Goal: Task Accomplishment & Management: Use online tool/utility

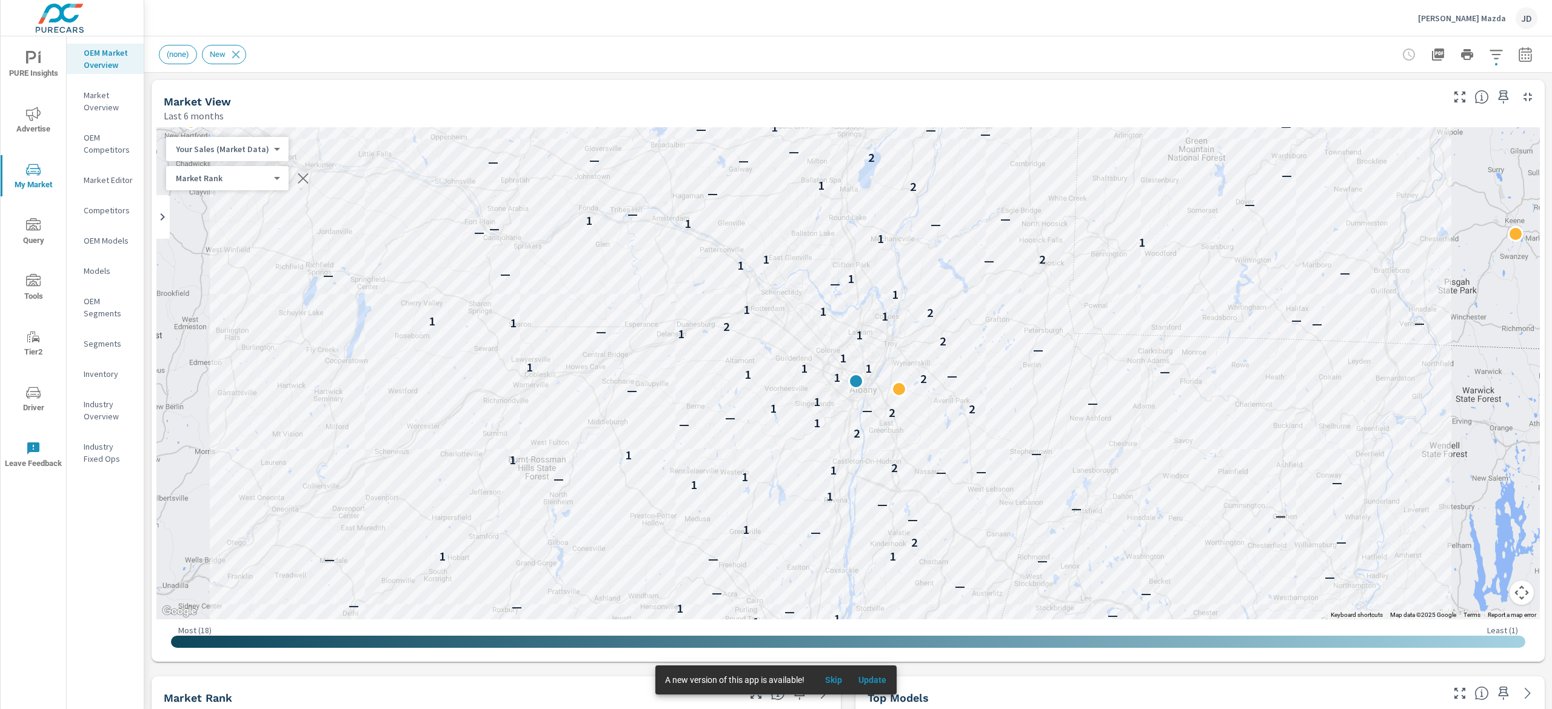
scroll to position [1, 0]
click at [1522, 16] on div "JD" at bounding box center [1527, 18] width 22 height 22
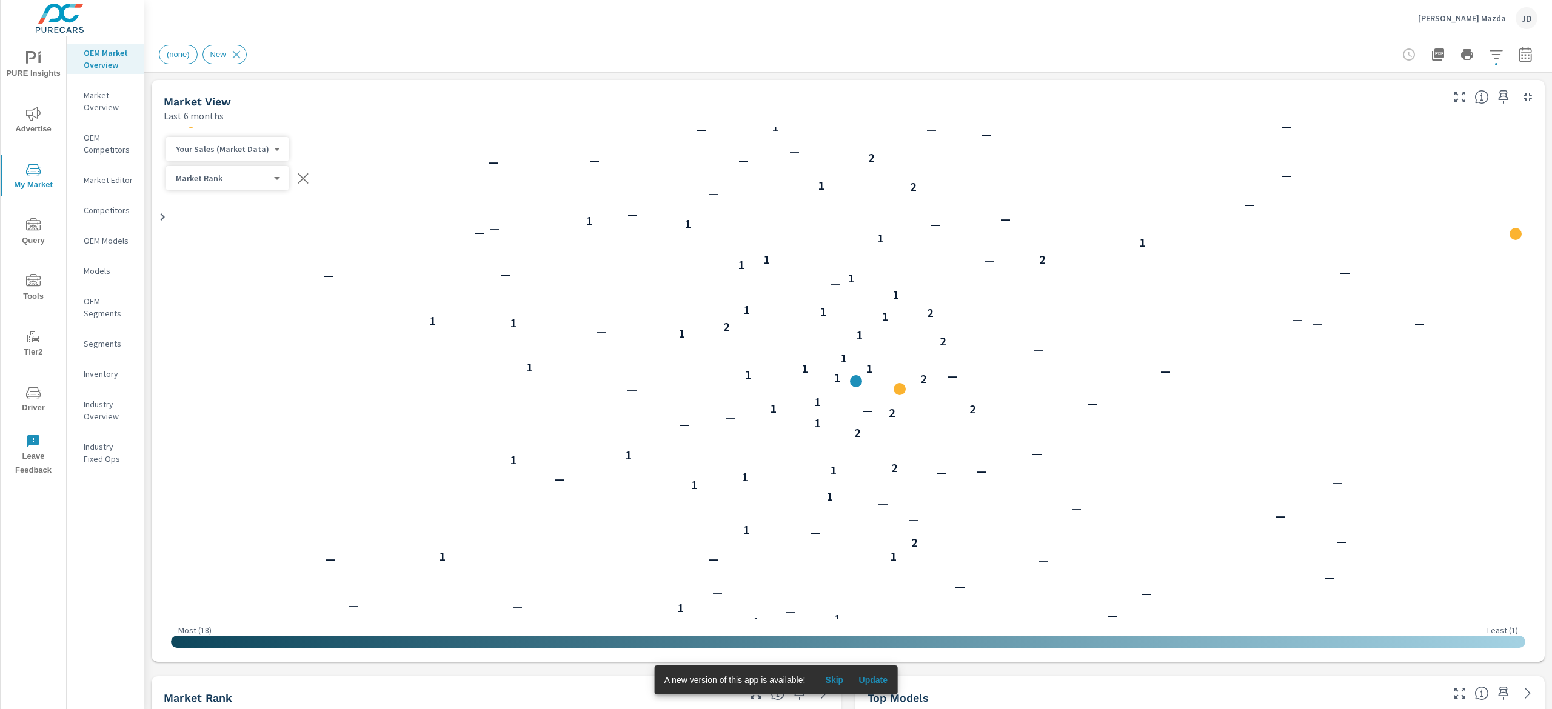
scroll to position [1, 0]
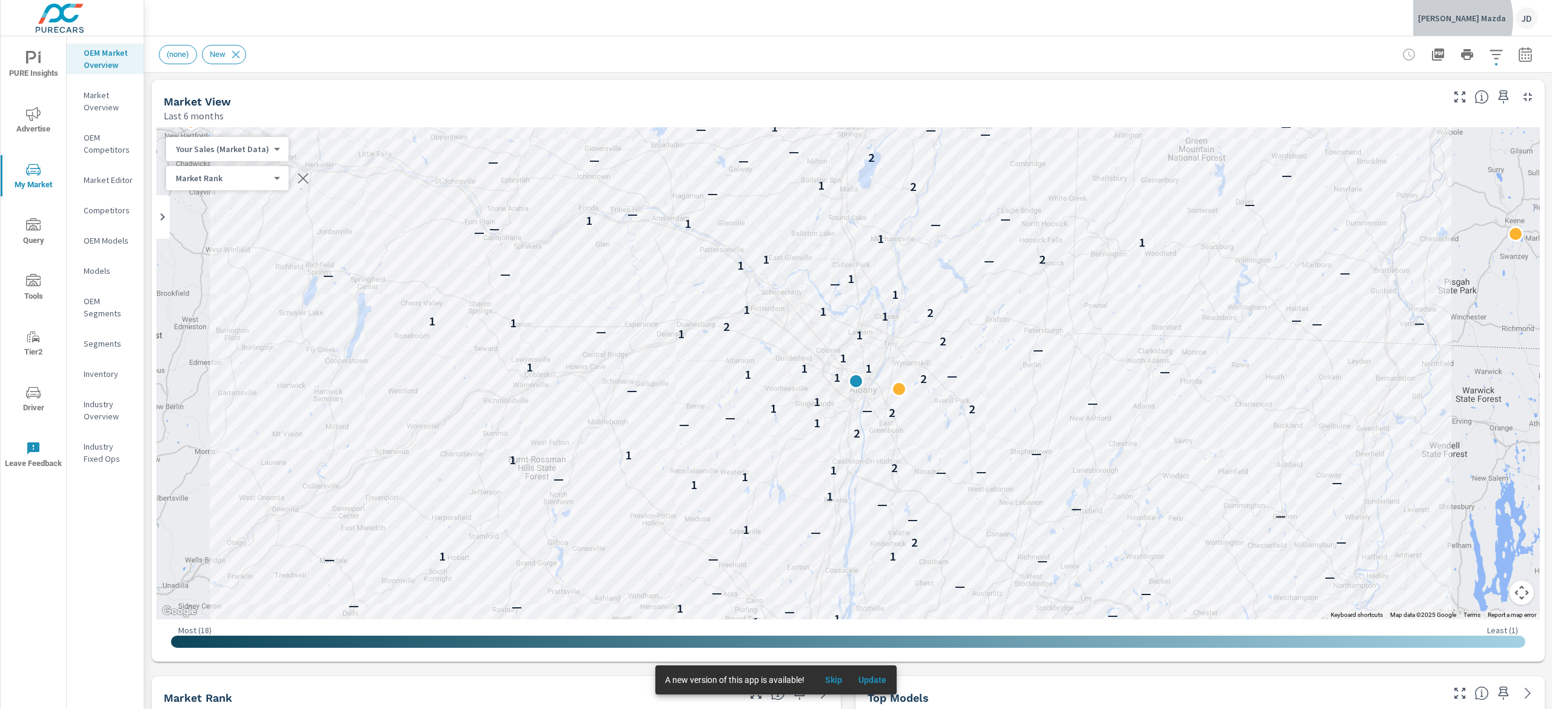
click at [1475, 19] on p "[PERSON_NAME] Mazda" at bounding box center [1462, 18] width 88 height 11
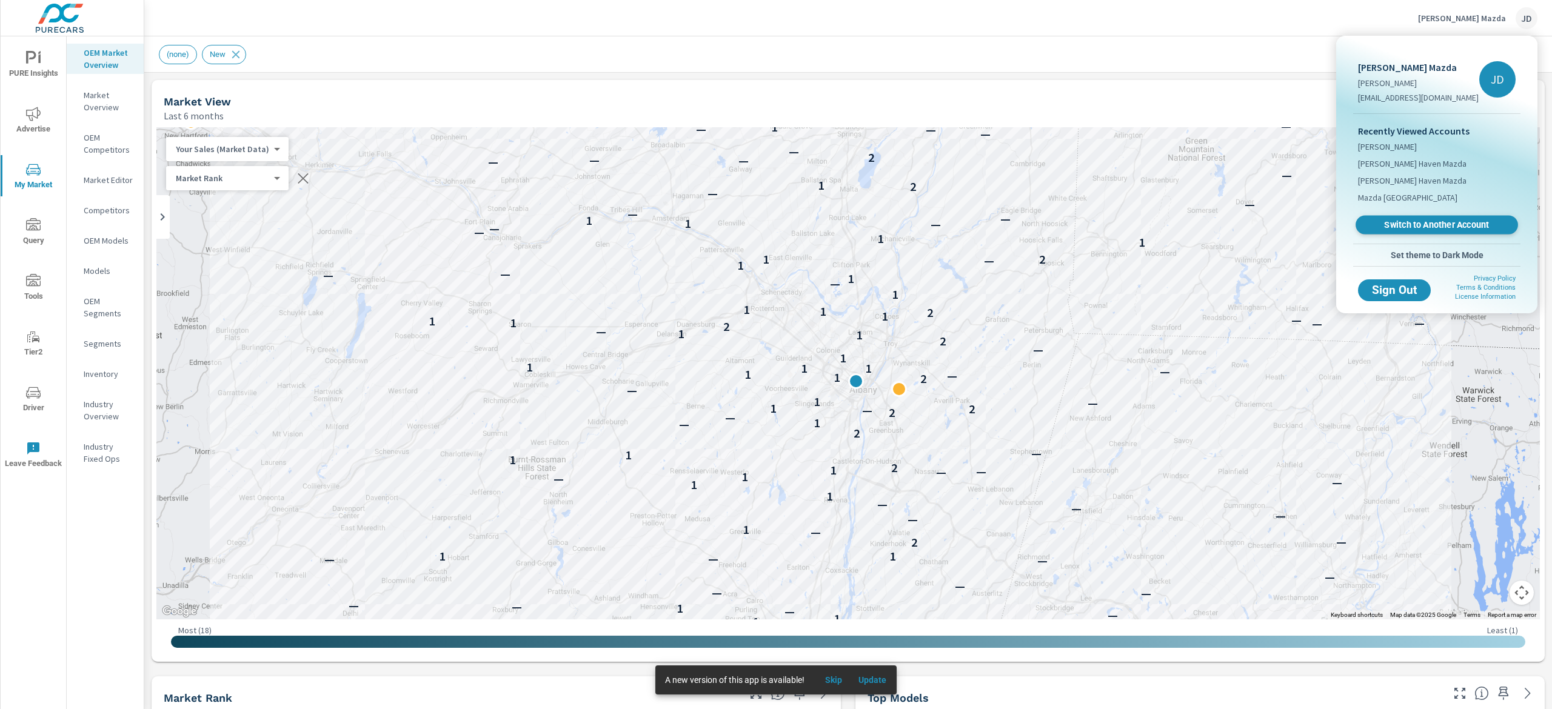
click at [1477, 226] on span "Switch to Another Account" at bounding box center [1436, 225] width 149 height 12
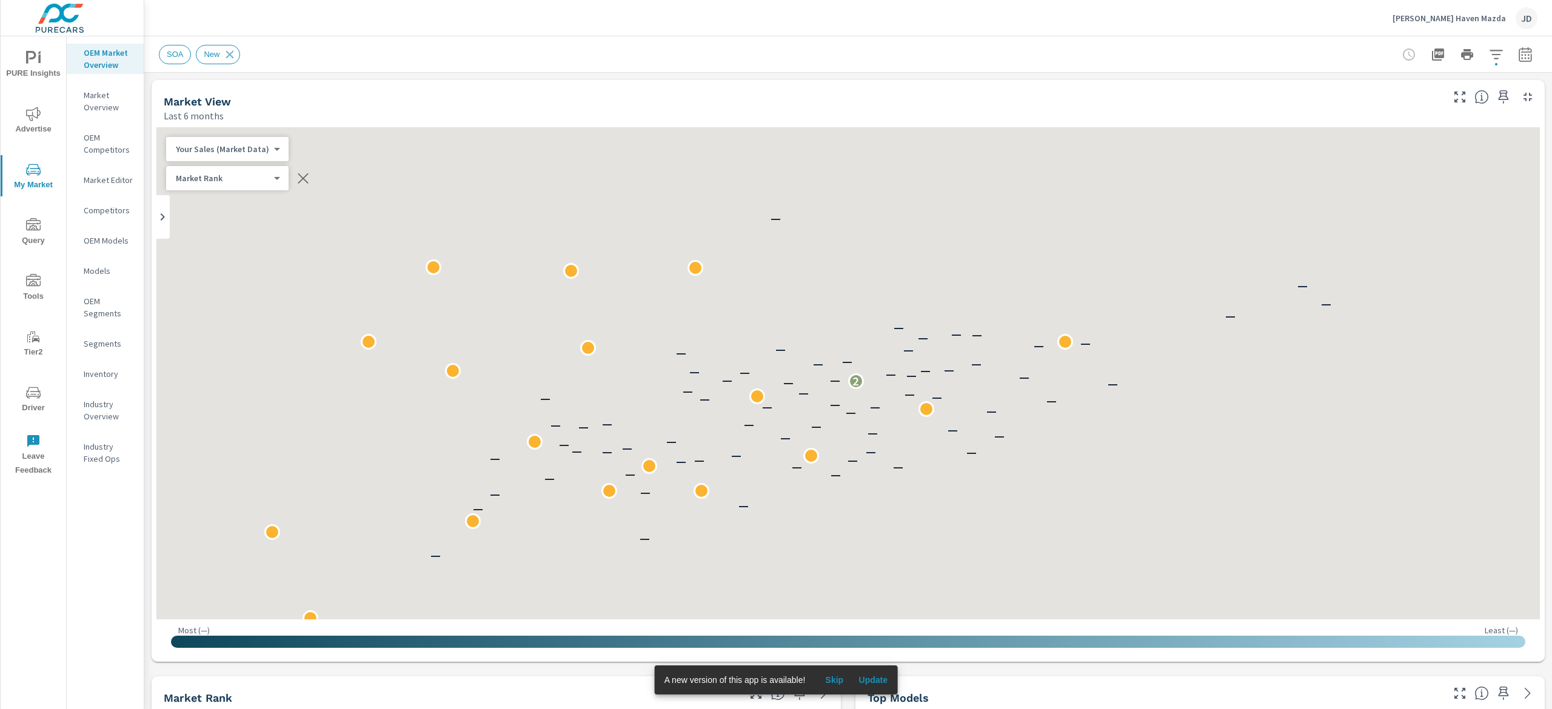
scroll to position [1, 0]
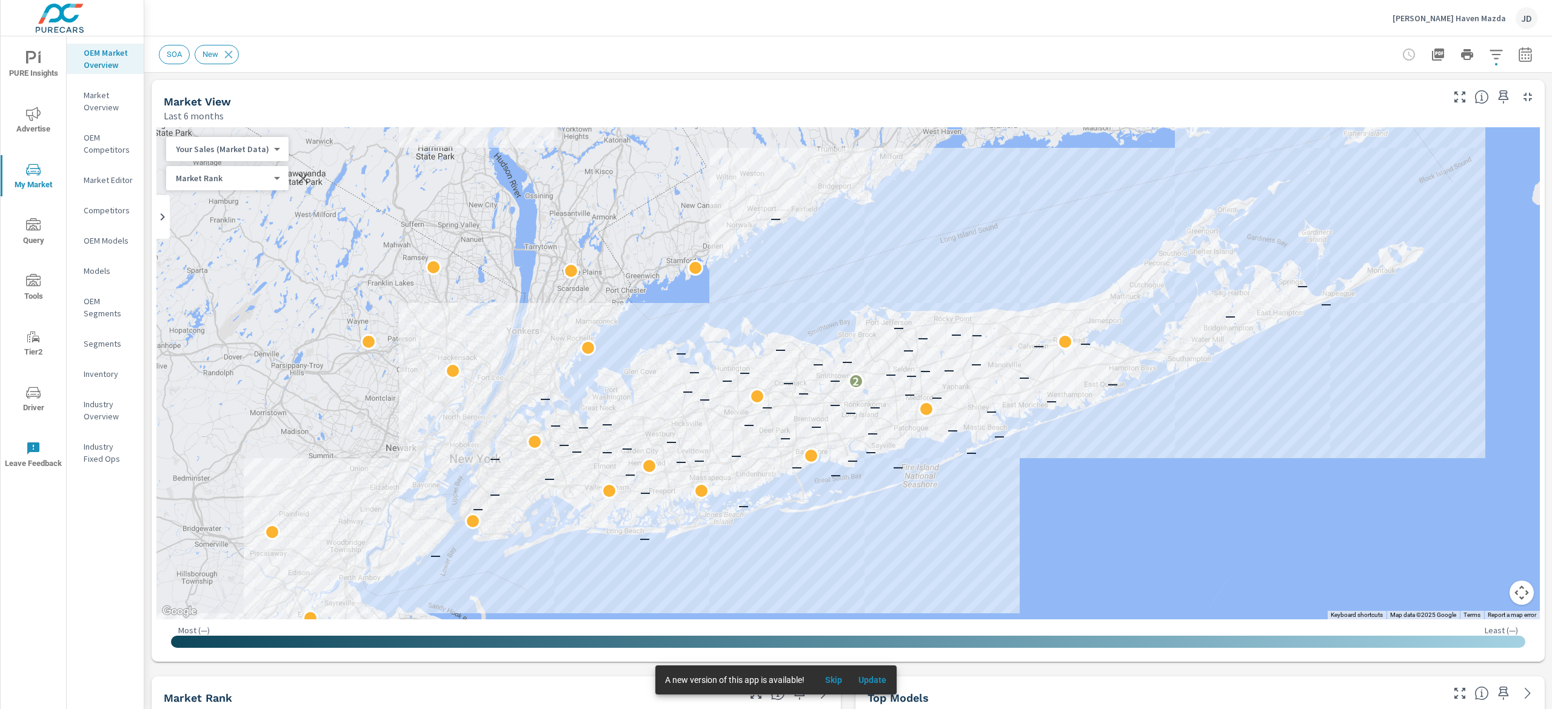
click at [1489, 50] on icon "button" at bounding box center [1496, 54] width 15 height 15
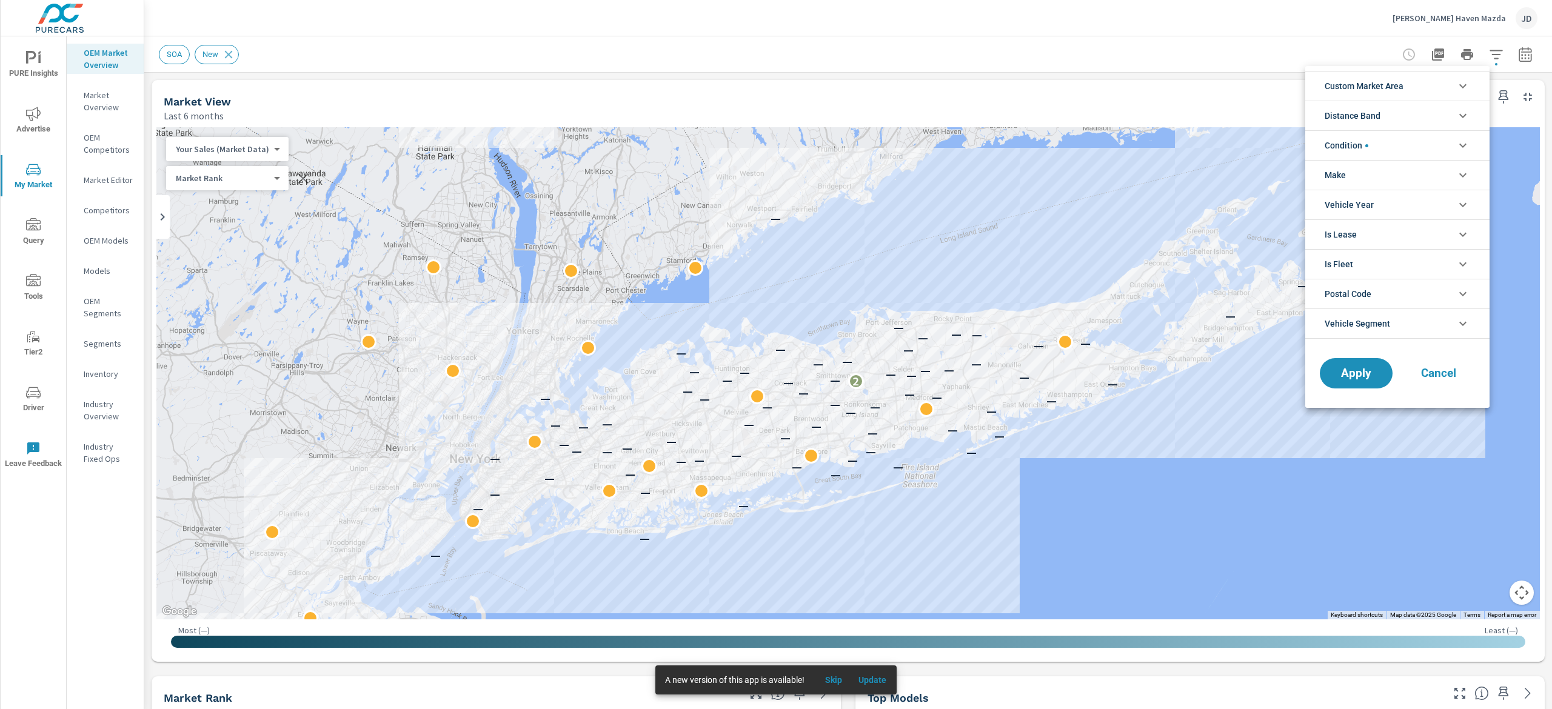
click at [1379, 86] on span "Custom Market Area" at bounding box center [1364, 86] width 79 height 29
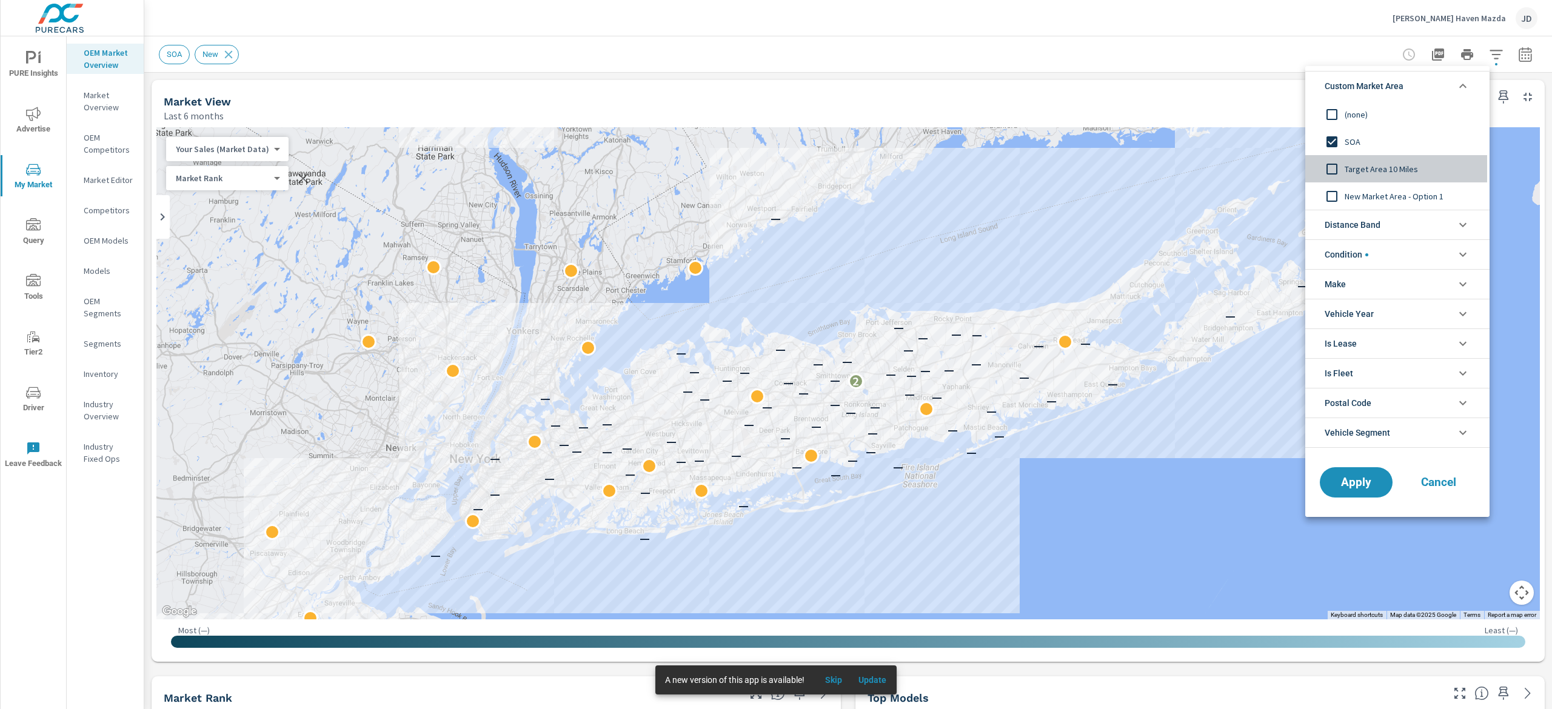
click at [1400, 164] on span "Target Area 10 Miles" at bounding box center [1411, 169] width 133 height 15
click at [1349, 498] on button "Apply" at bounding box center [1356, 483] width 75 height 32
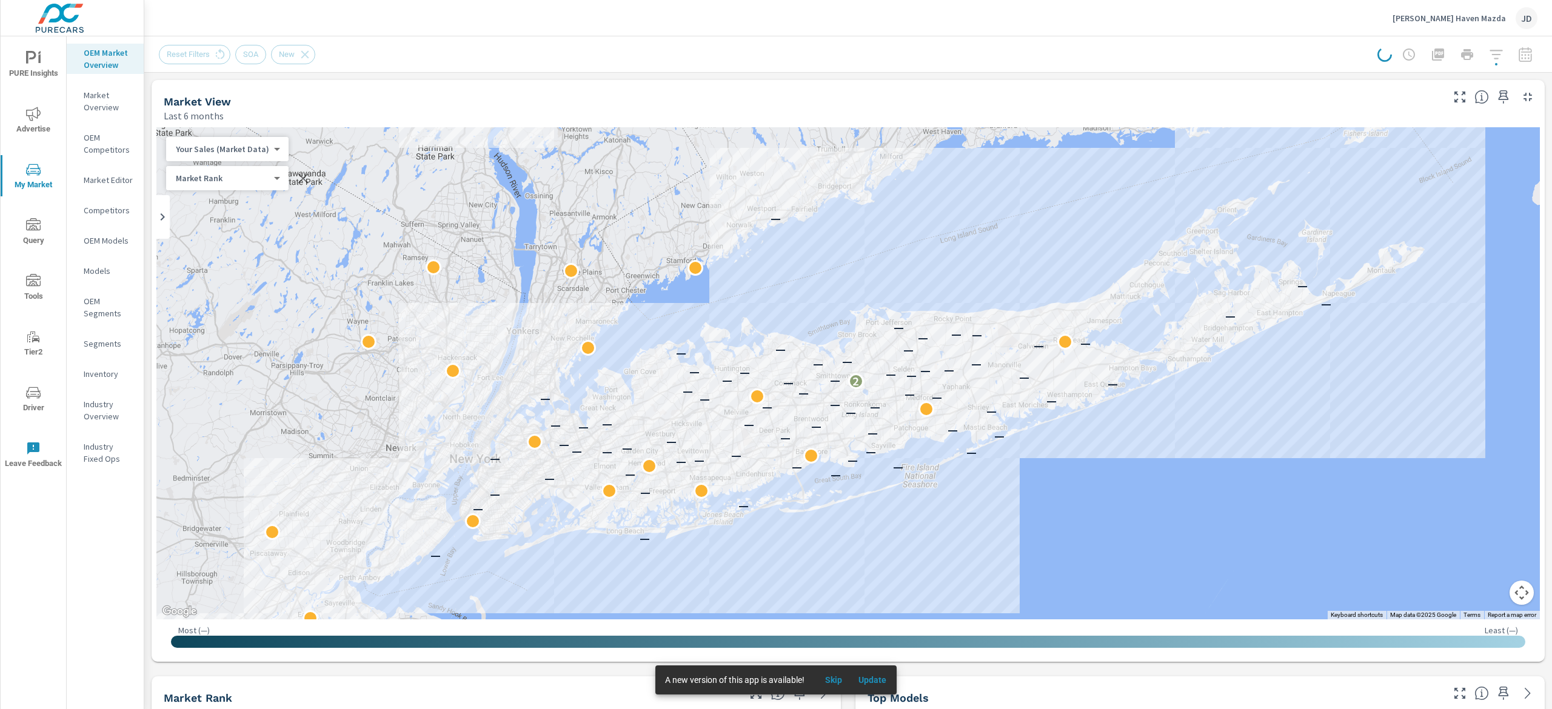
click at [1474, 55] on div at bounding box center [1457, 54] width 160 height 24
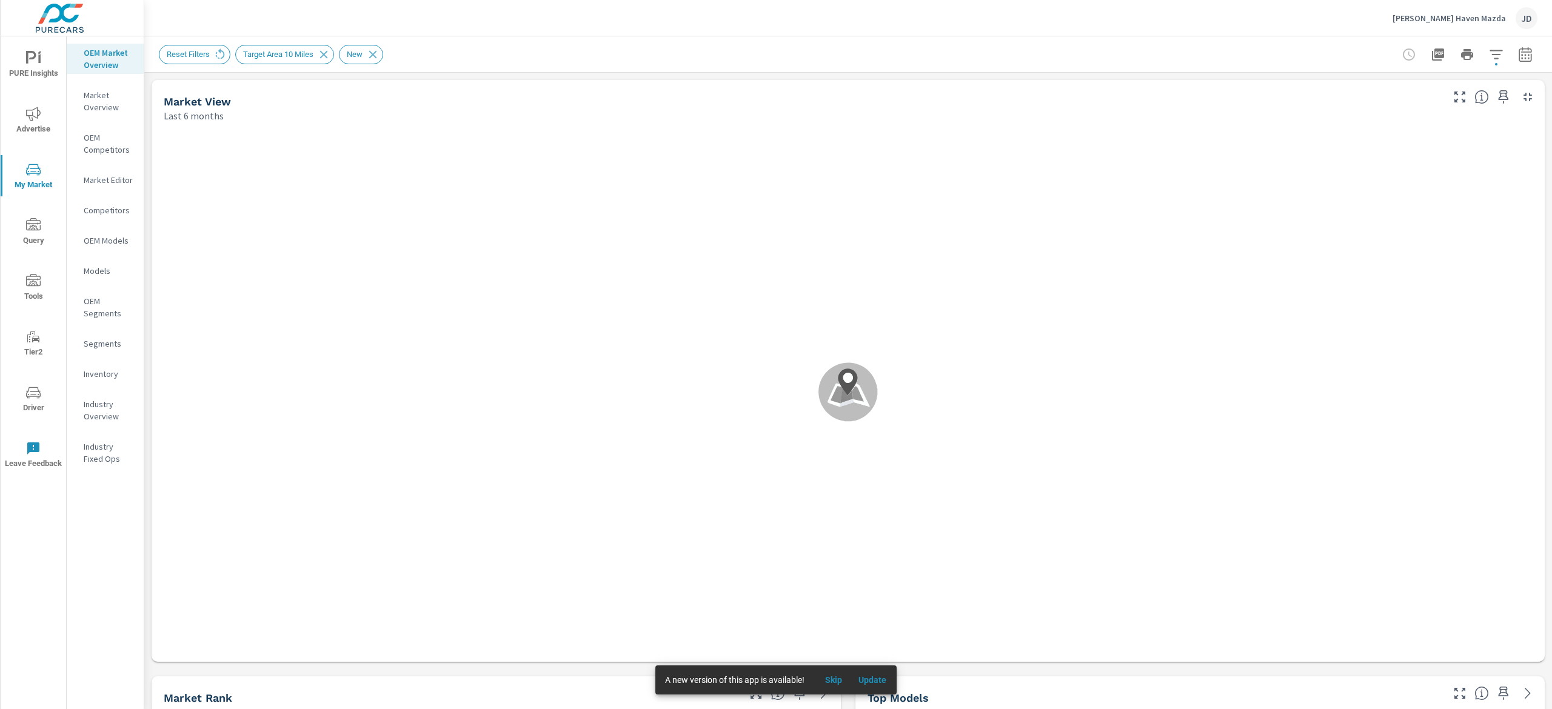
scroll to position [1, 0]
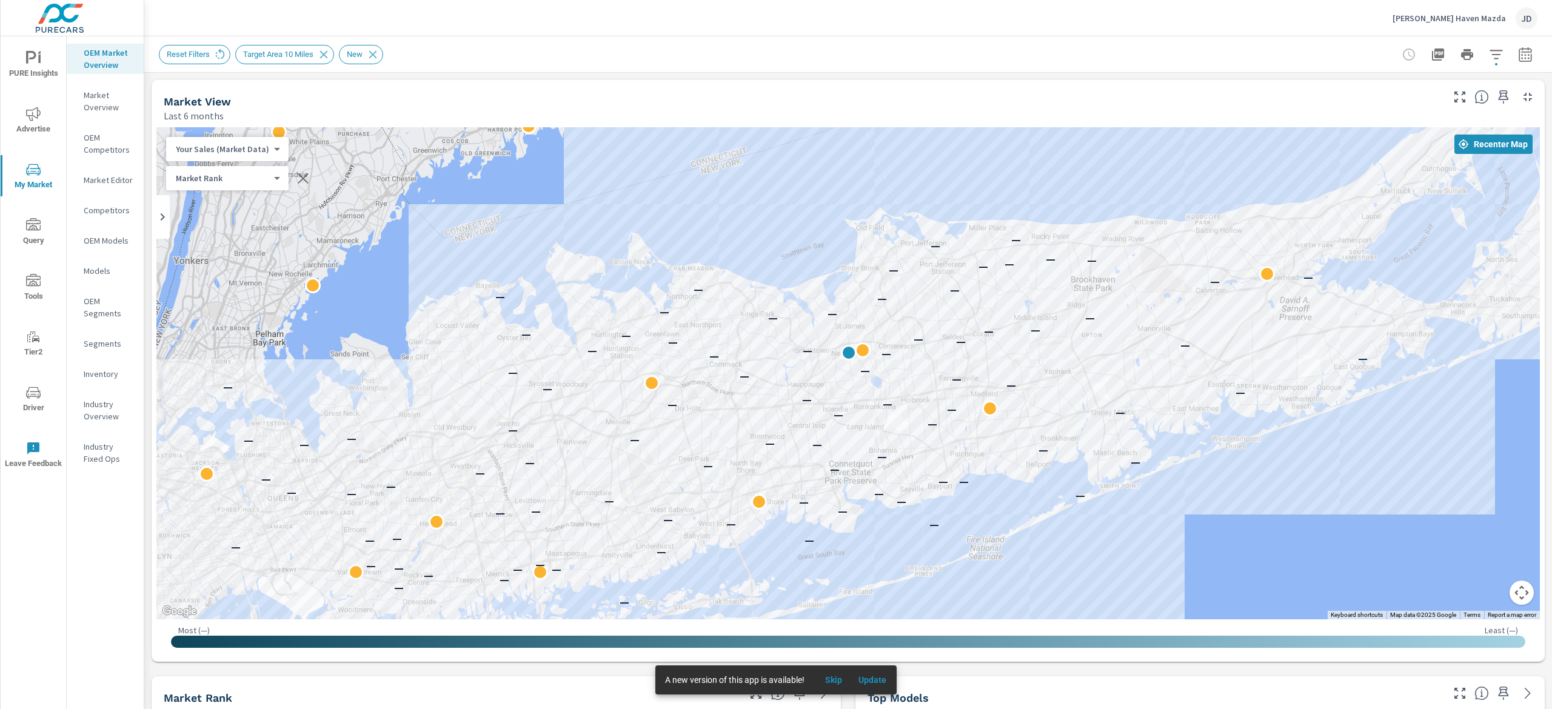
drag, startPoint x: 980, startPoint y: 353, endPoint x: 980, endPoint y: 262, distance: 90.9
click at [980, 262] on div "—" at bounding box center [983, 266] width 16 height 16
click at [1488, 45] on div at bounding box center [1467, 54] width 141 height 24
click at [1486, 48] on div at bounding box center [1467, 54] width 141 height 24
click at [1486, 48] on button "button" at bounding box center [1496, 54] width 24 height 24
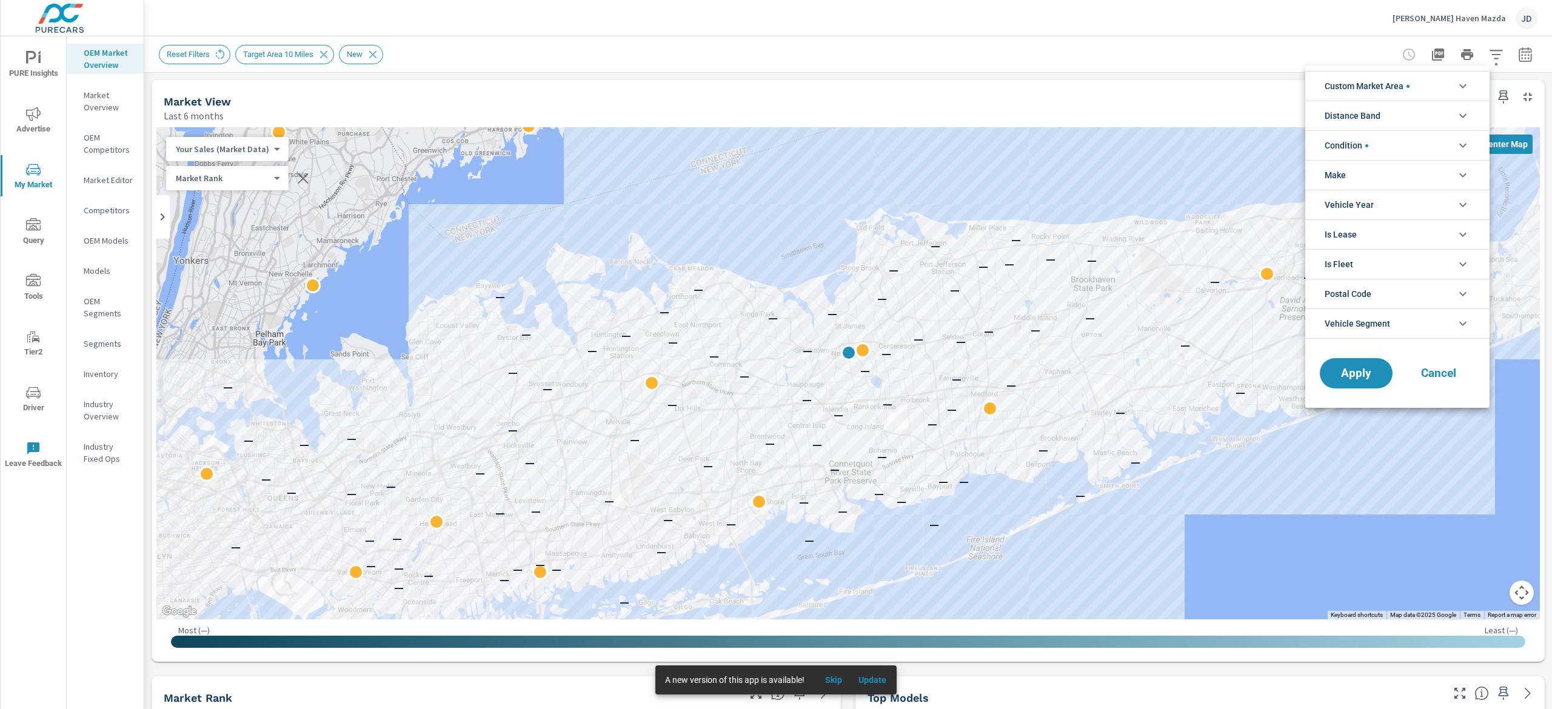
click at [1416, 89] on li "Custom Market Area" at bounding box center [1397, 86] width 184 height 30
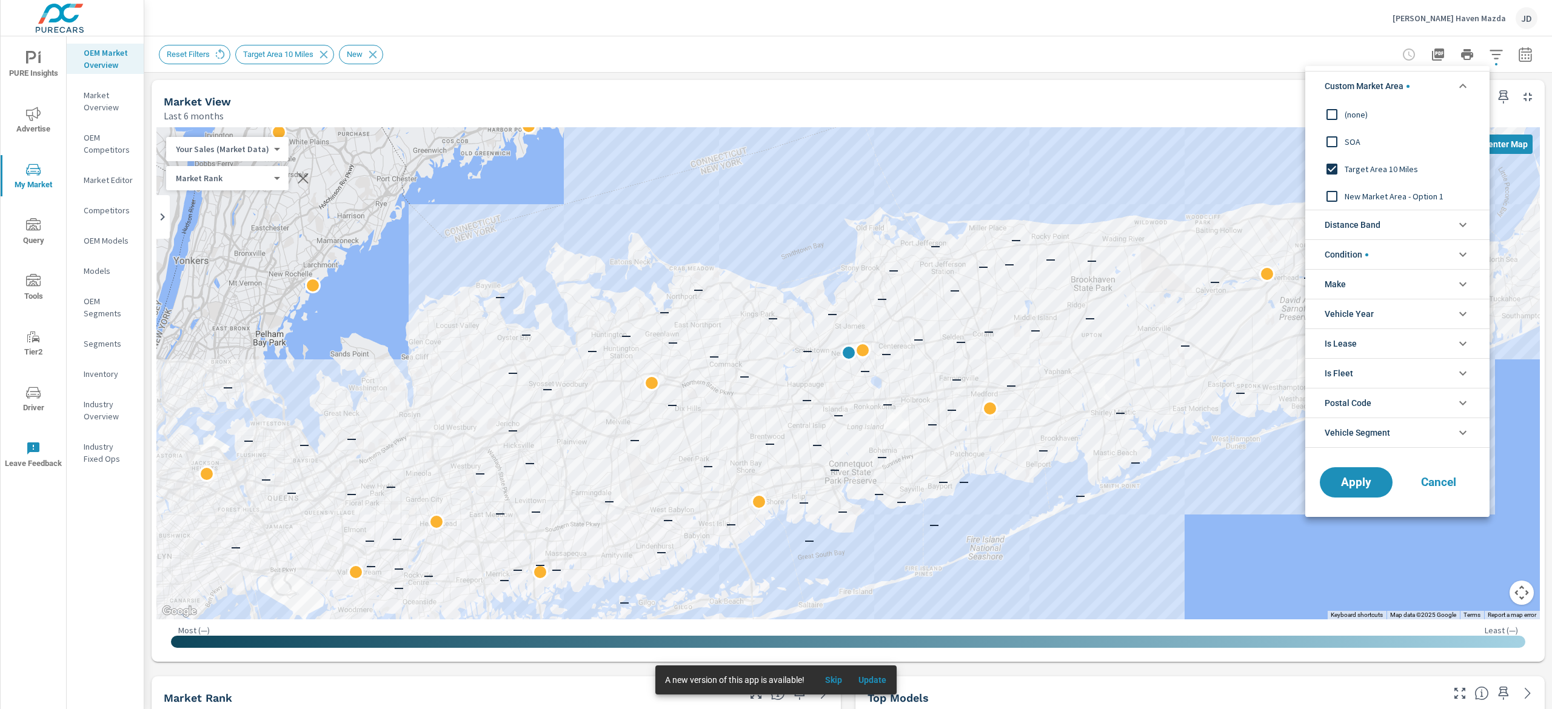
click at [1366, 201] on span "New Market Area - Option 1" at bounding box center [1411, 196] width 133 height 15
click at [1359, 475] on button "Apply" at bounding box center [1356, 483] width 75 height 32
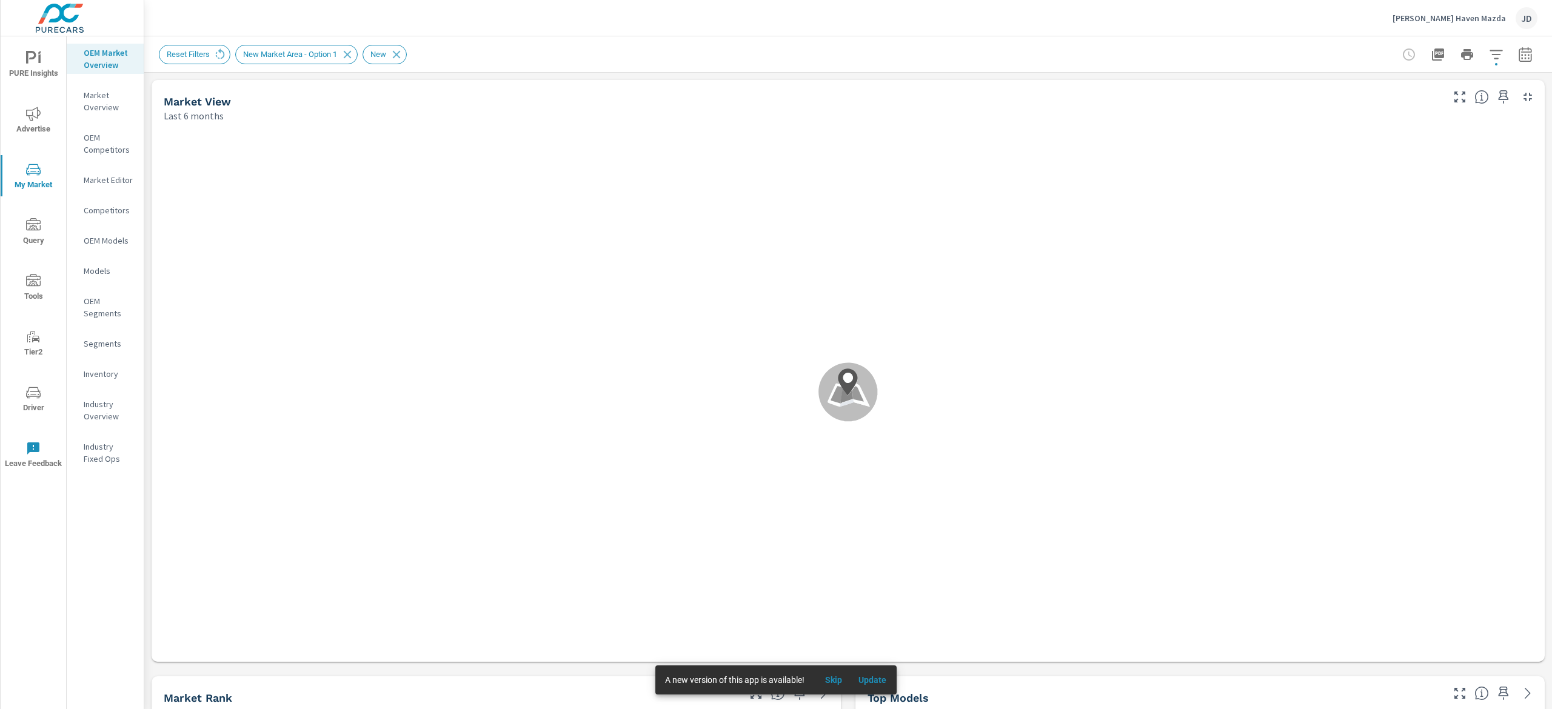
scroll to position [1, 0]
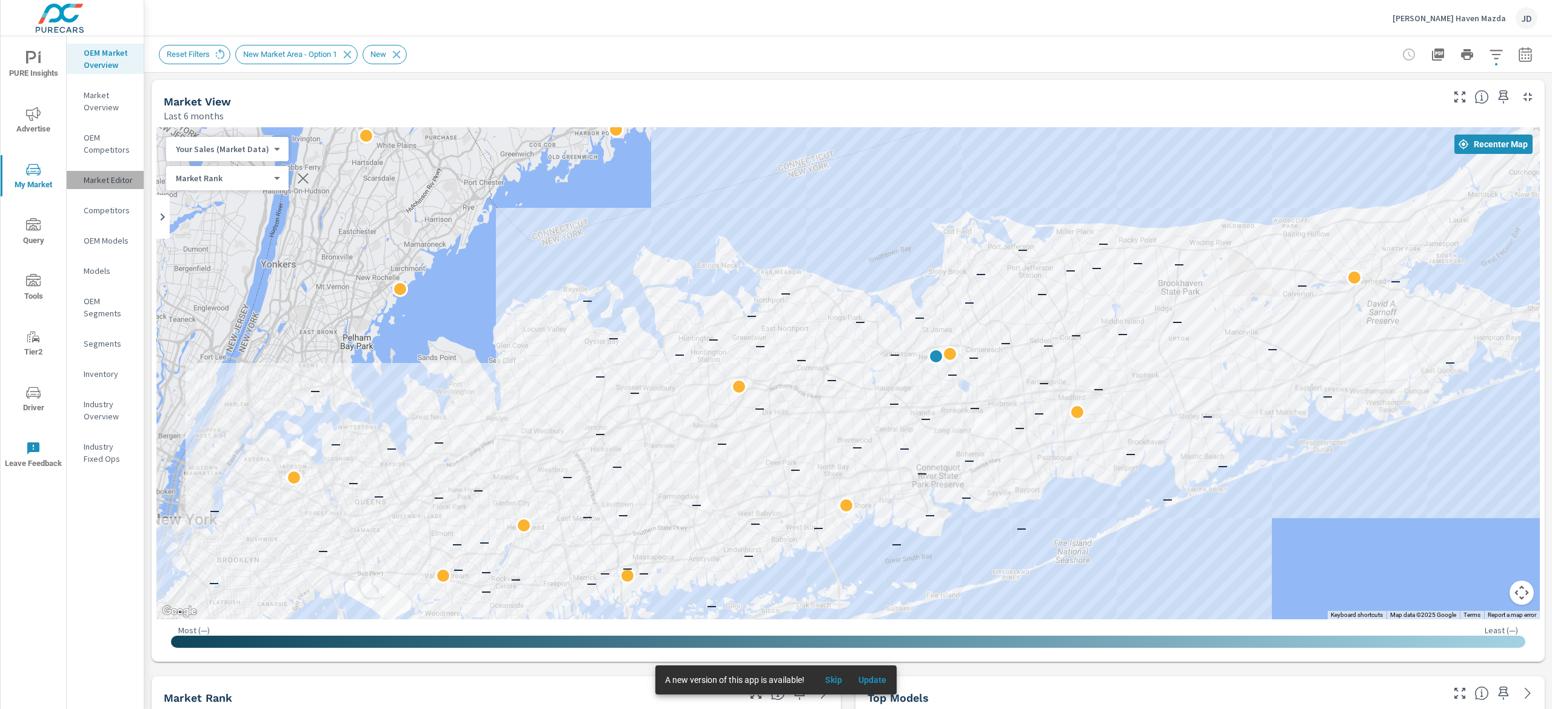
click at [100, 177] on p "Market Editor" at bounding box center [109, 180] width 50 height 12
